Goal: Information Seeking & Learning: Stay updated

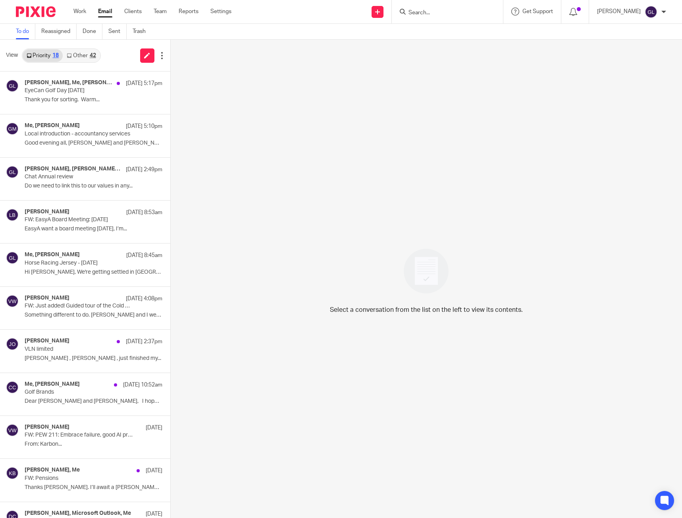
drag, startPoint x: 85, startPoint y: 53, endPoint x: 86, endPoint y: 62, distance: 8.5
click at [85, 53] on link "Other 42" at bounding box center [81, 55] width 37 height 13
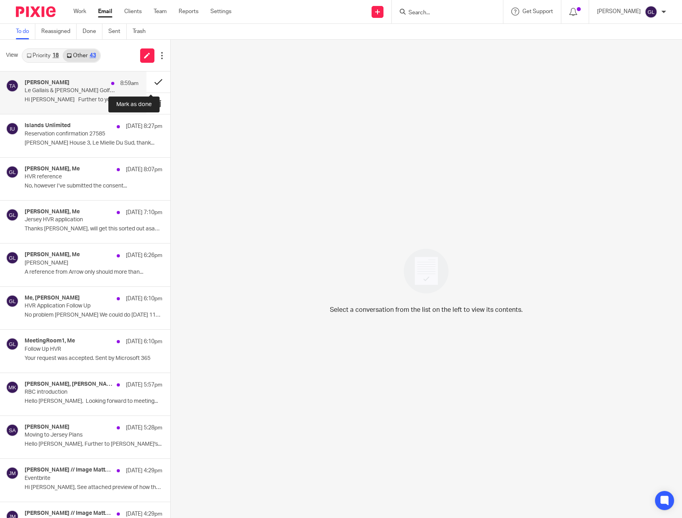
click at [154, 84] on button at bounding box center [158, 81] width 24 height 21
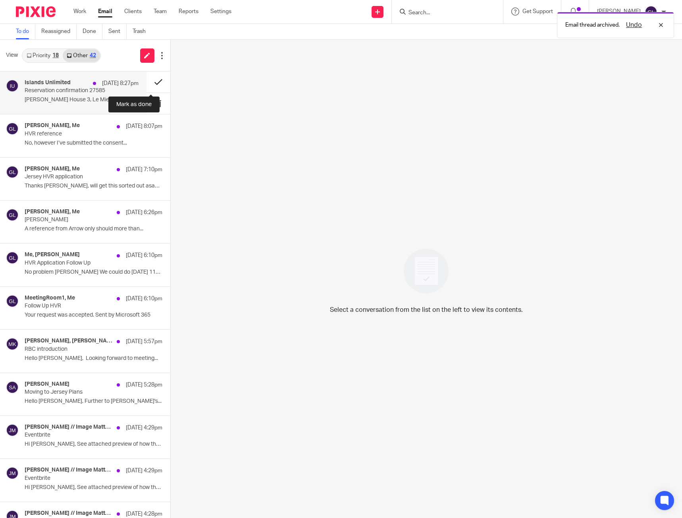
click at [152, 83] on button at bounding box center [158, 81] width 24 height 21
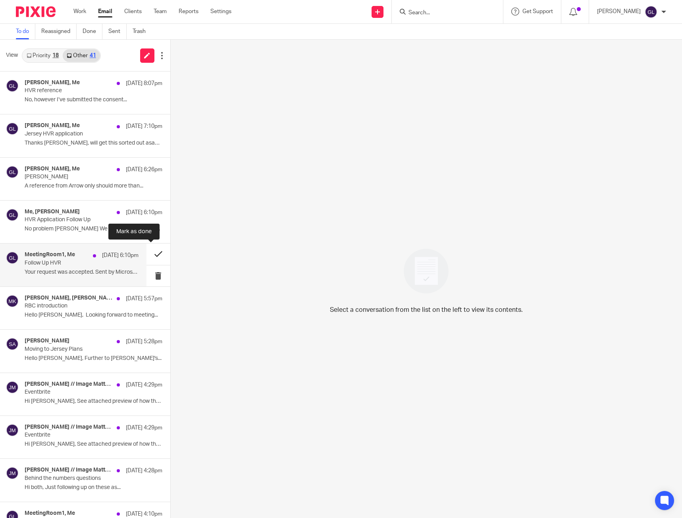
click at [148, 258] on button at bounding box center [158, 253] width 24 height 21
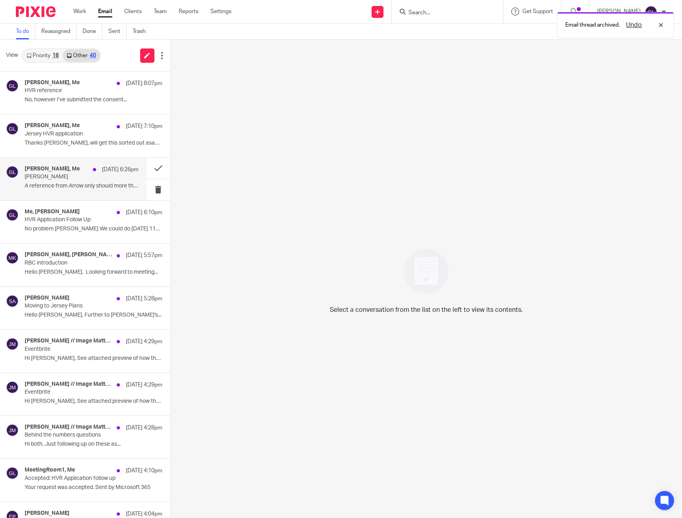
click at [97, 177] on p "Elliott Pace" at bounding box center [70, 176] width 91 height 7
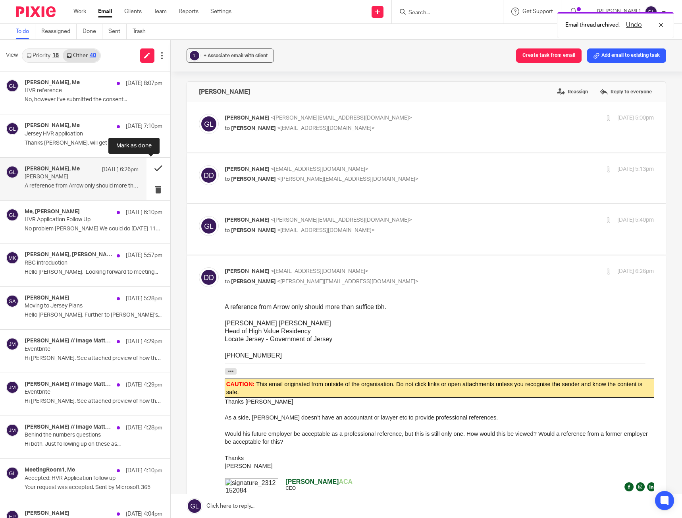
click at [147, 167] on button at bounding box center [158, 168] width 24 height 21
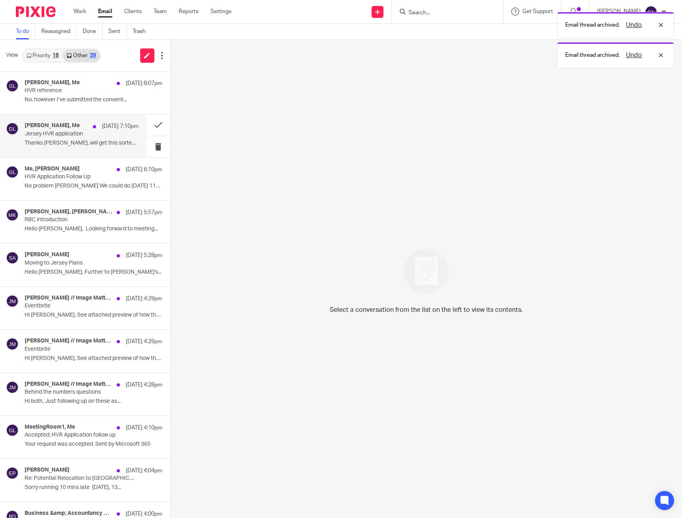
click at [88, 138] on div "Elliott Pace, Me 14 Aug 7:10pm Jersey HVR application Thanks Greg, will get thi…" at bounding box center [82, 135] width 114 height 27
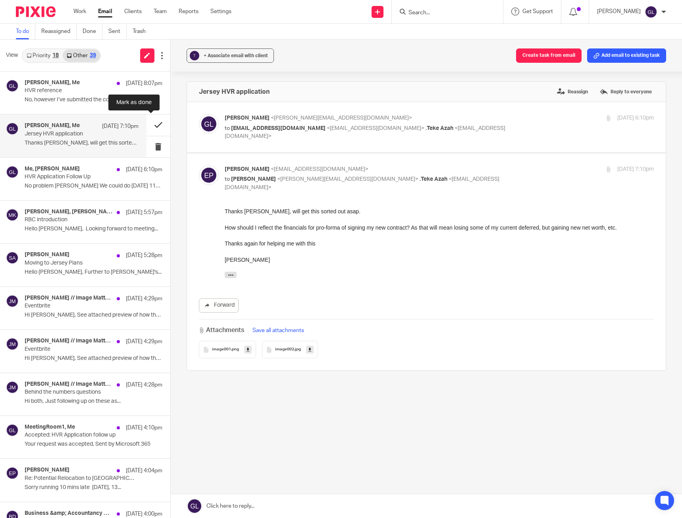
click at [146, 125] on button at bounding box center [158, 124] width 24 height 21
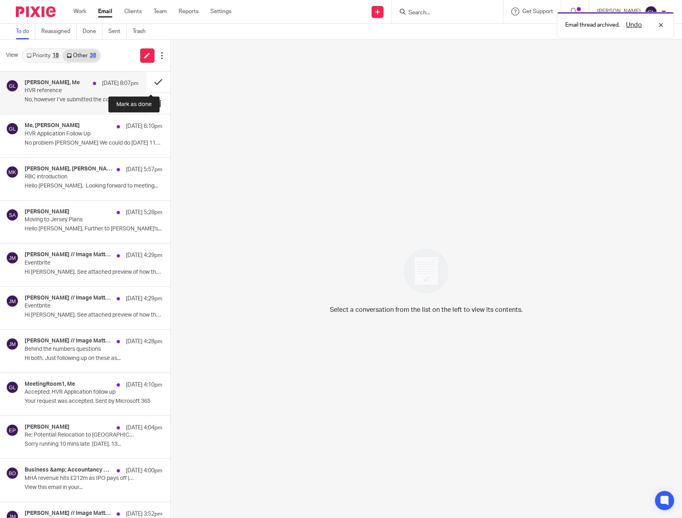
click at [152, 84] on button at bounding box center [158, 81] width 24 height 21
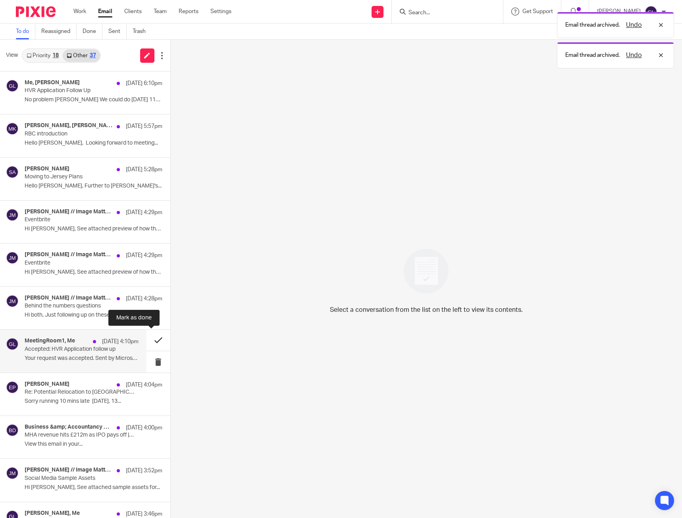
click at [148, 339] on button at bounding box center [158, 339] width 24 height 21
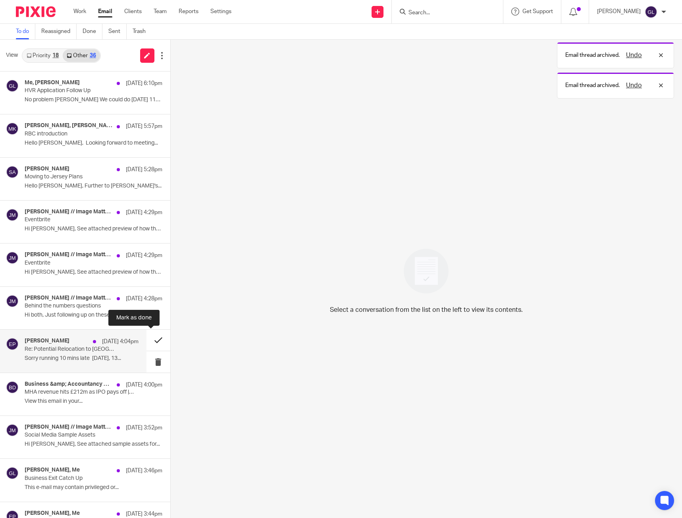
click at [152, 341] on button at bounding box center [158, 339] width 24 height 21
click at [146, 341] on button at bounding box center [158, 339] width 24 height 21
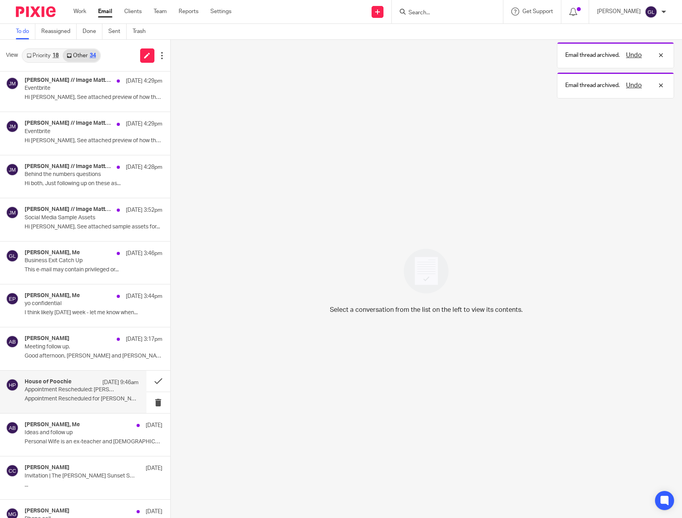
scroll to position [132, 0]
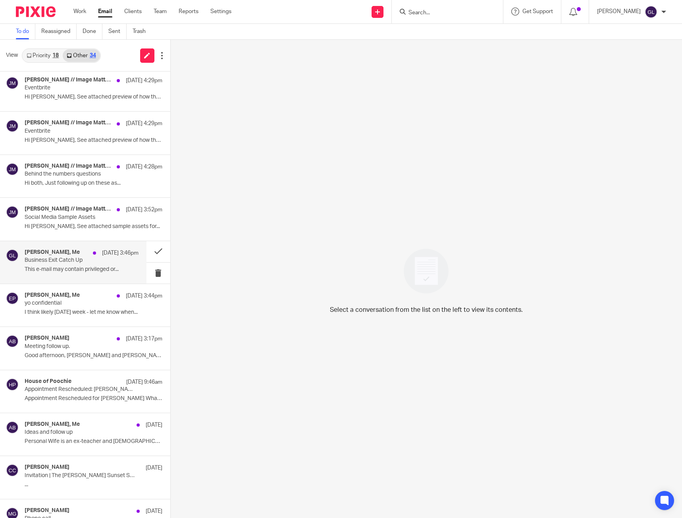
click at [100, 268] on p "This e-mail may contain privileged or..." at bounding box center [82, 269] width 114 height 7
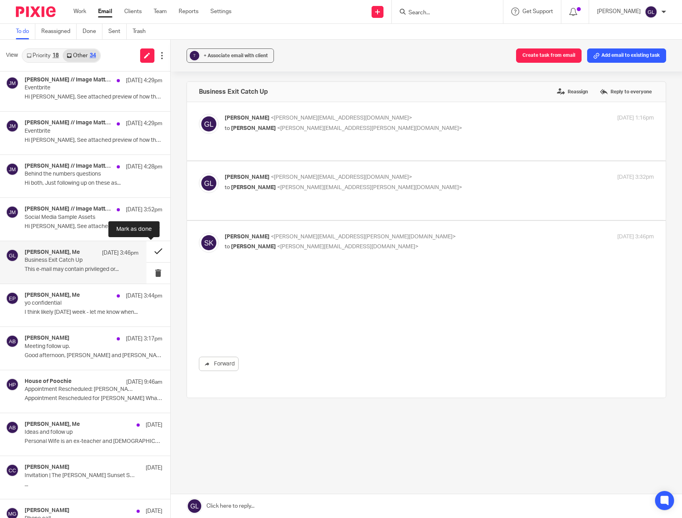
click at [147, 254] on button at bounding box center [158, 251] width 24 height 21
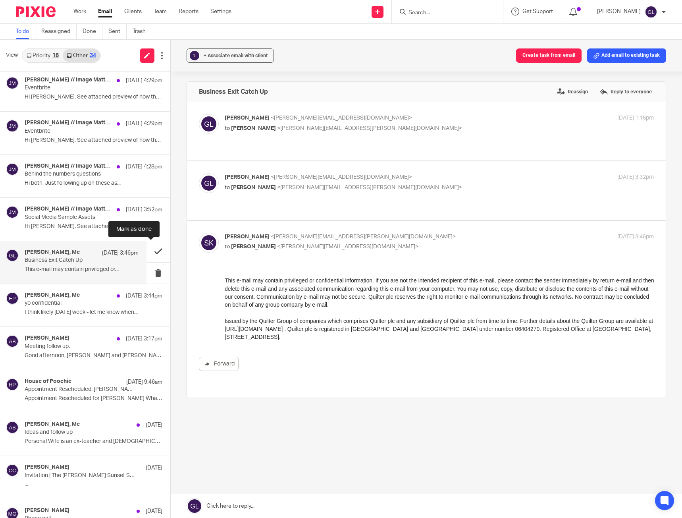
scroll to position [0, 0]
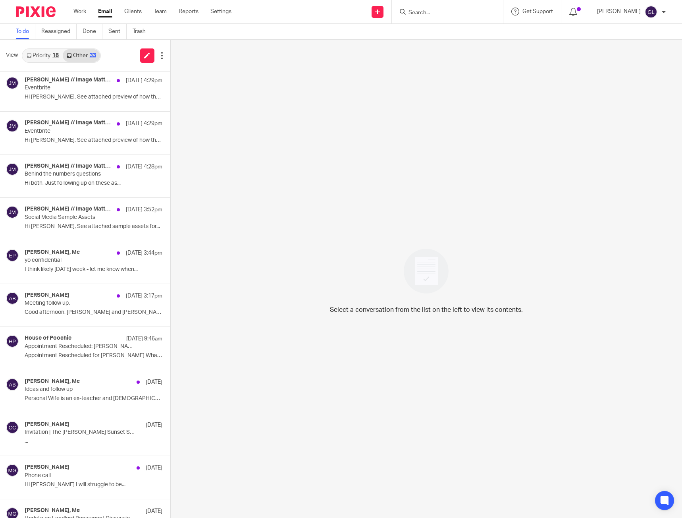
click at [42, 61] on link "Priority 18" at bounding box center [43, 55] width 40 height 13
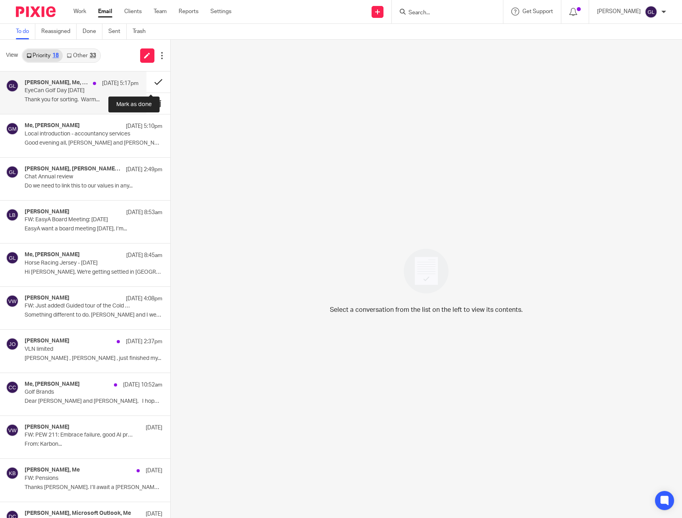
click at [150, 82] on button at bounding box center [158, 81] width 24 height 21
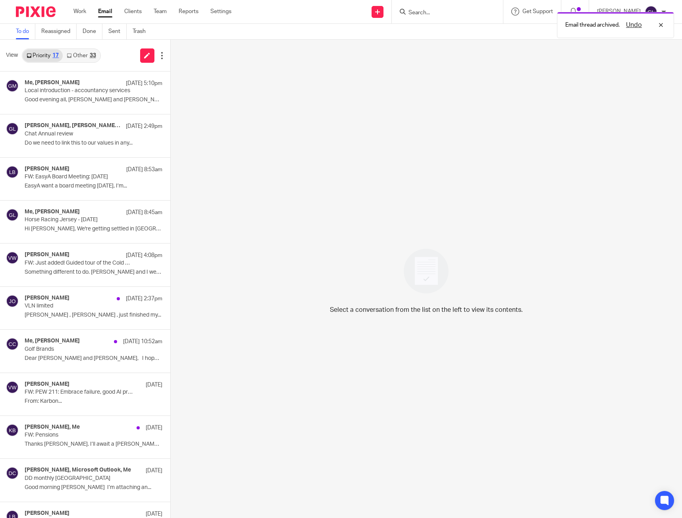
click at [123, 100] on p "Good evening all, Greg and Lawrence I am..." at bounding box center [94, 99] width 138 height 7
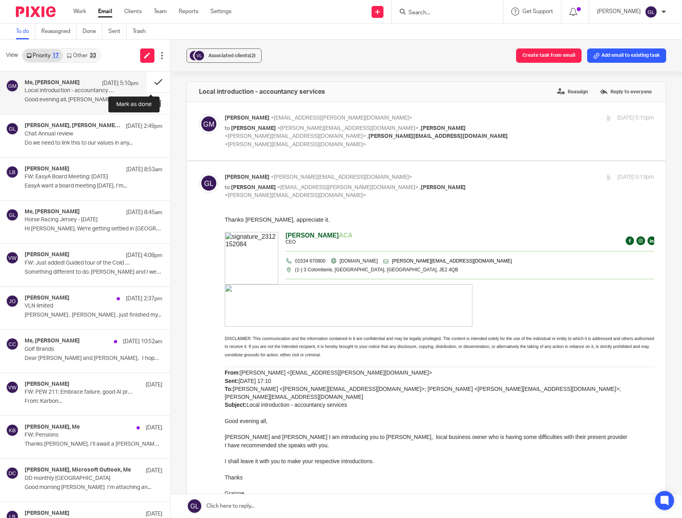
click at [150, 82] on button at bounding box center [158, 81] width 24 height 21
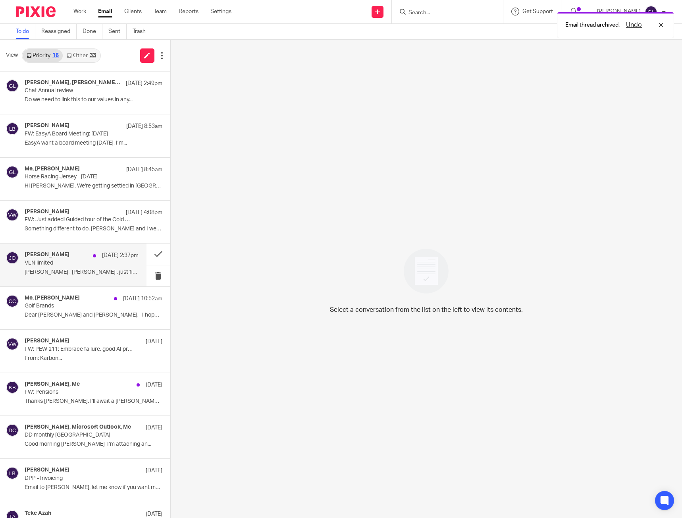
scroll to position [40, 0]
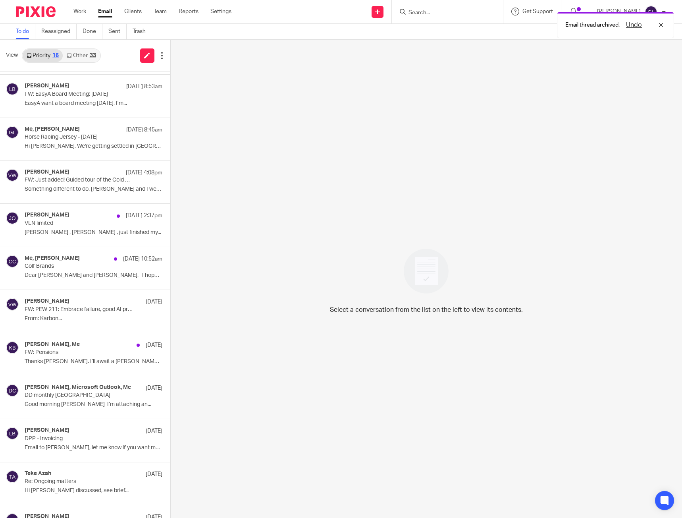
click at [89, 59] on link "Other 33" at bounding box center [81, 55] width 37 height 13
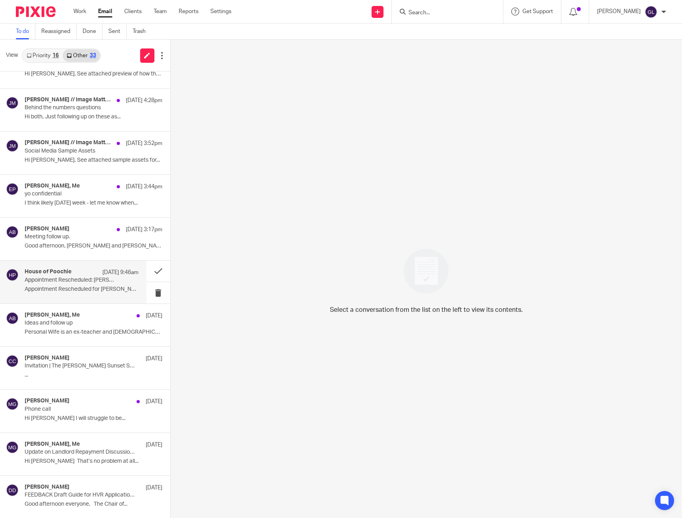
scroll to position [198, 0]
click at [98, 280] on p "Appointment Rescheduled: Greg Layzell now at Thursday, August 21, 2025 13:00 (w…" at bounding box center [70, 279] width 91 height 7
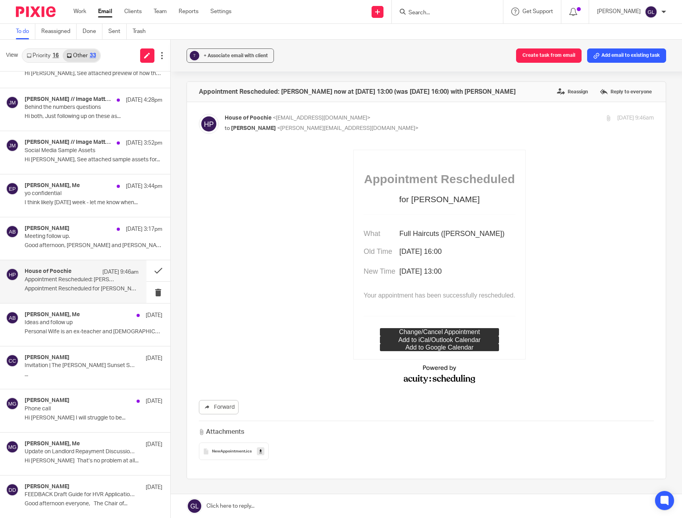
scroll to position [0, 0]
click at [83, 362] on p "Invitation | The Collas Crill Sunset Soiree" at bounding box center [70, 365] width 91 height 7
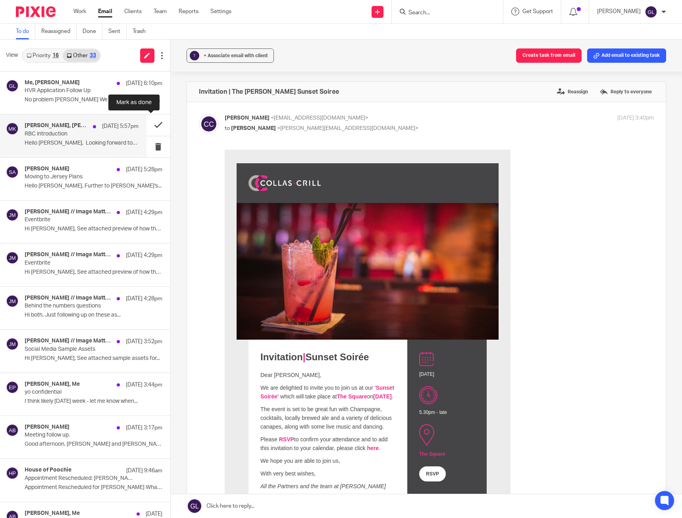
click at [149, 123] on button at bounding box center [158, 124] width 24 height 21
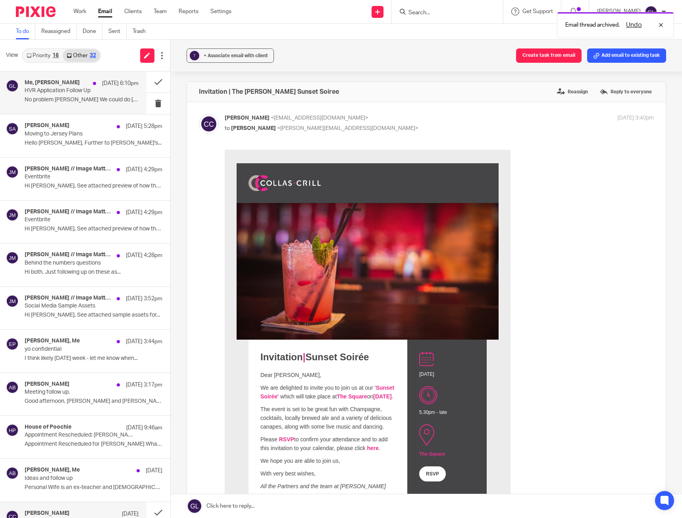
click at [73, 90] on p "HVR Application Follow Up" at bounding box center [70, 90] width 91 height 7
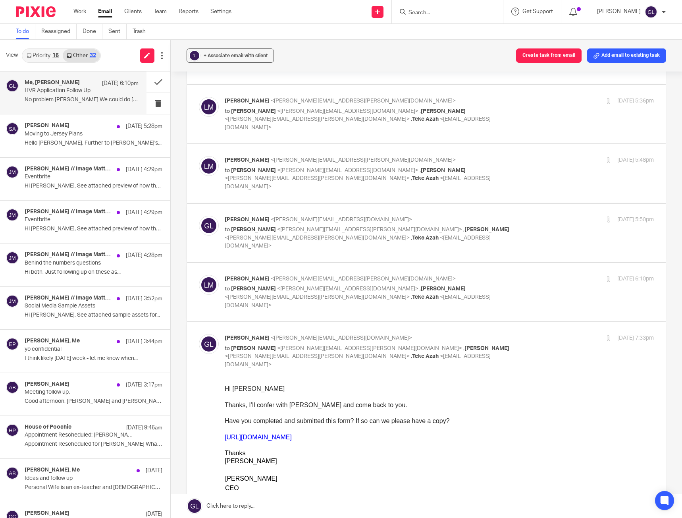
scroll to position [238, 0]
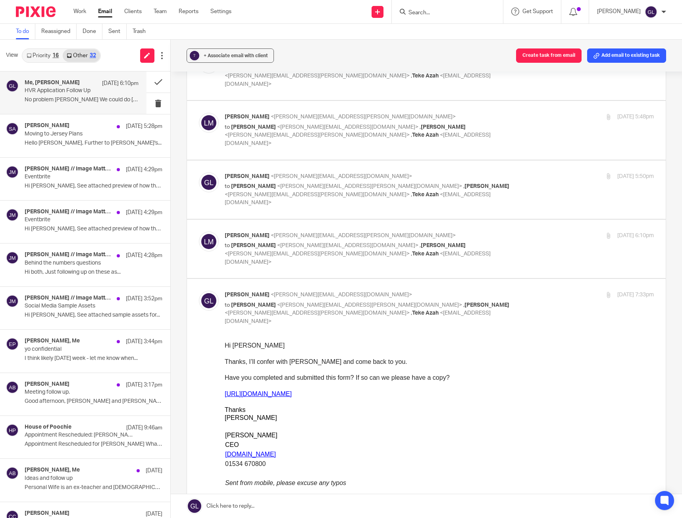
click at [390, 219] on label at bounding box center [426, 248] width 479 height 58
click at [199, 231] on input "checkbox" at bounding box center [198, 231] width 0 height 0
checkbox input "true"
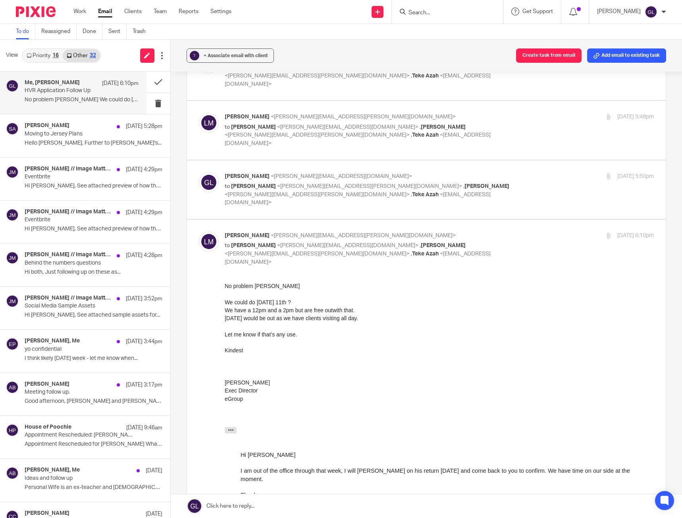
scroll to position [0, 0]
drag, startPoint x: 346, startPoint y: 328, endPoint x: 338, endPoint y: 322, distance: 9.6
click at [338, 322] on div at bounding box center [438, 326] width 429 height 8
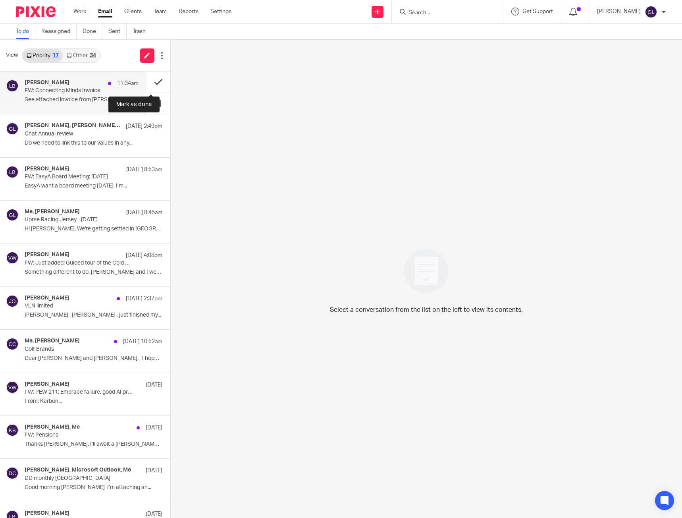
click at [152, 79] on button at bounding box center [158, 81] width 24 height 21
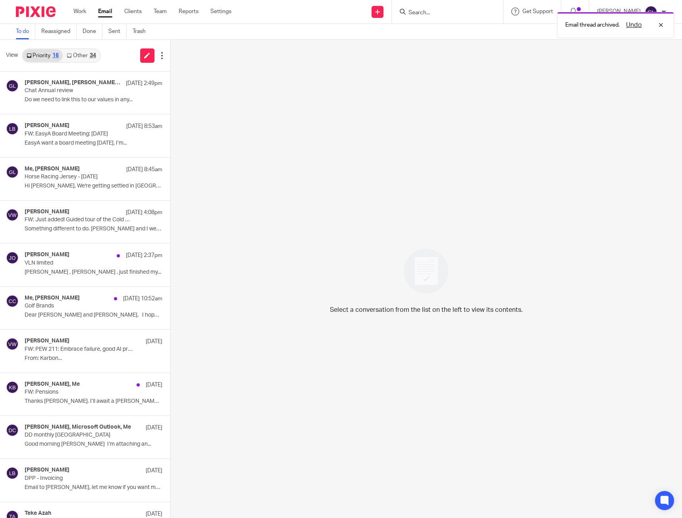
click at [88, 54] on link "Other 34" at bounding box center [81, 55] width 37 height 13
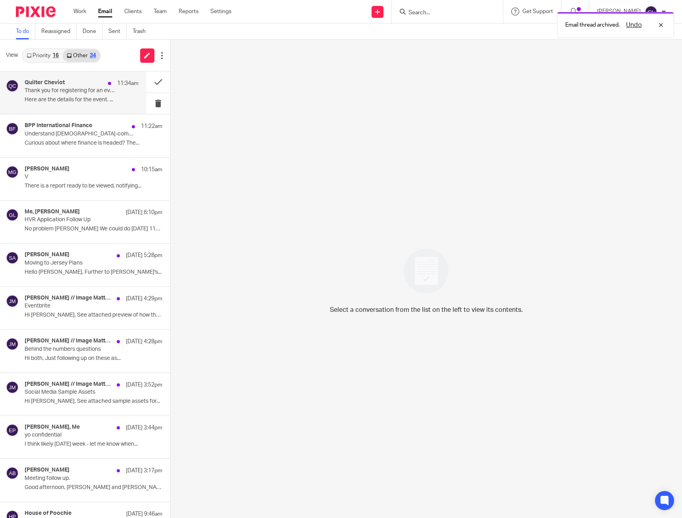
click at [68, 91] on p "Thank you for registering for an evening of fine wine & conversation" at bounding box center [70, 90] width 91 height 7
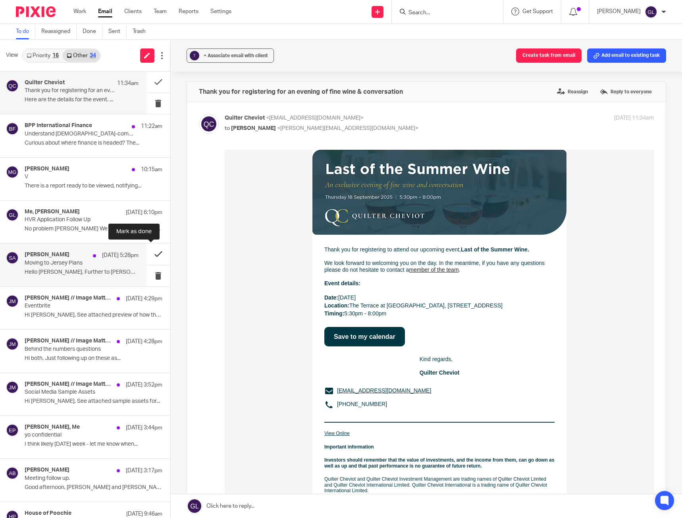
click at [153, 253] on button at bounding box center [158, 253] width 24 height 21
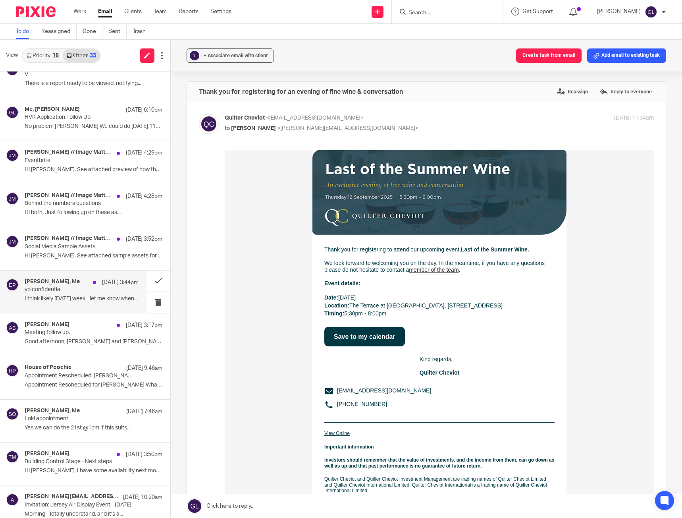
scroll to position [119, 0]
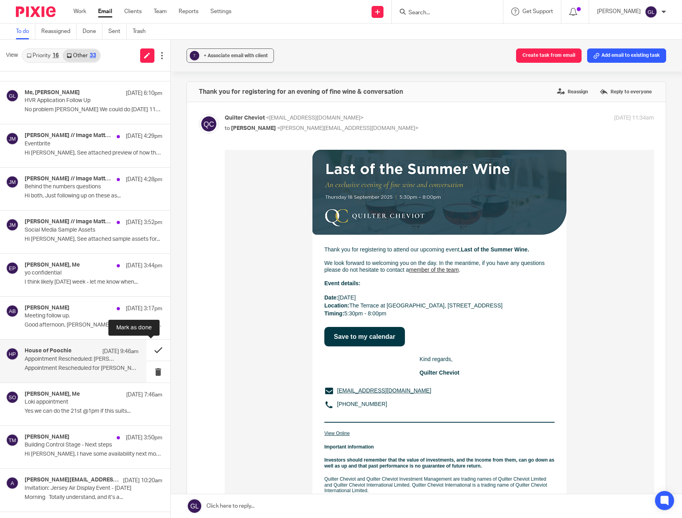
click at [148, 348] on button at bounding box center [158, 349] width 24 height 21
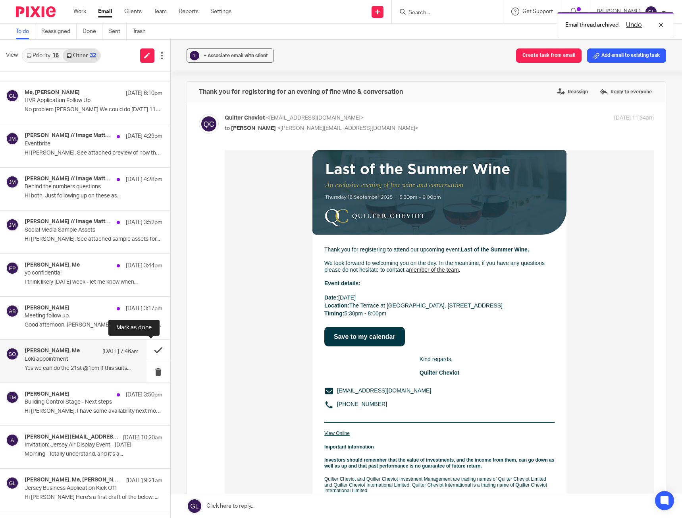
click at [154, 350] on button at bounding box center [158, 349] width 24 height 21
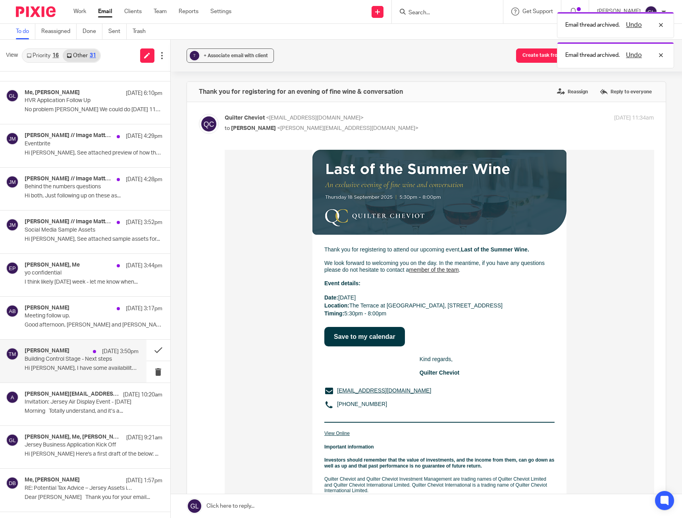
click at [52, 356] on p "Building Control Stage - Next steps" at bounding box center [70, 359] width 91 height 7
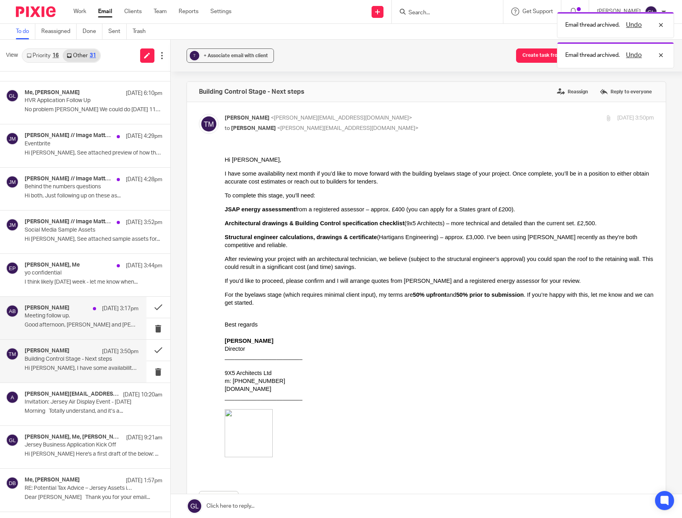
scroll to position [0, 0]
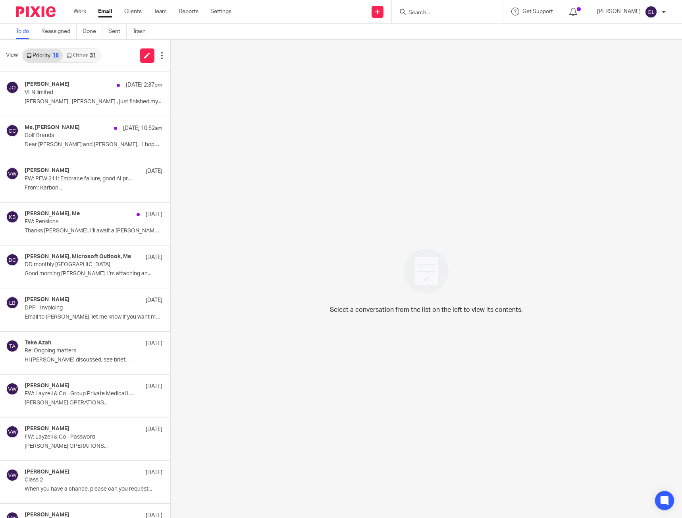
scroll to position [198, 0]
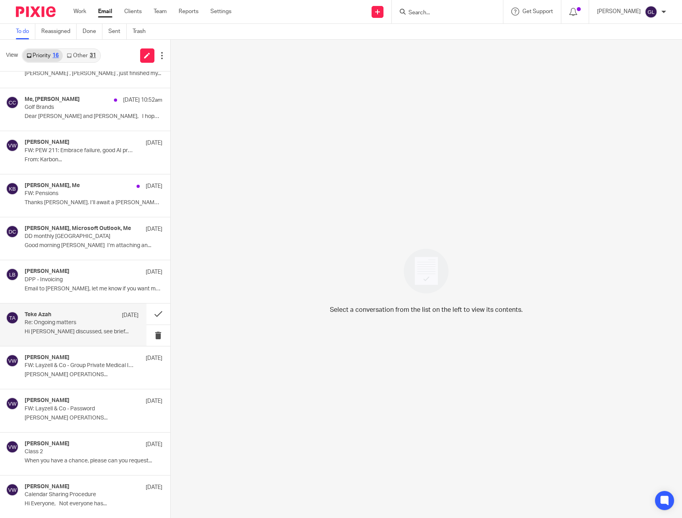
click at [95, 319] on p "Re: Ongoing matters" at bounding box center [70, 322] width 91 height 7
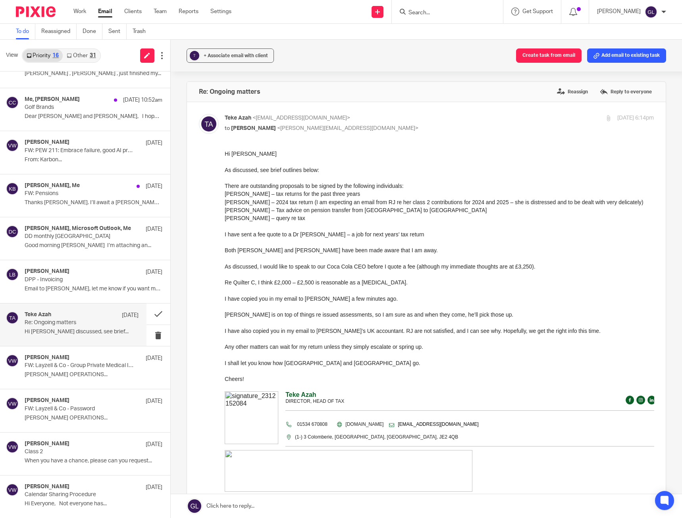
scroll to position [0, 0]
